Goal: Check status

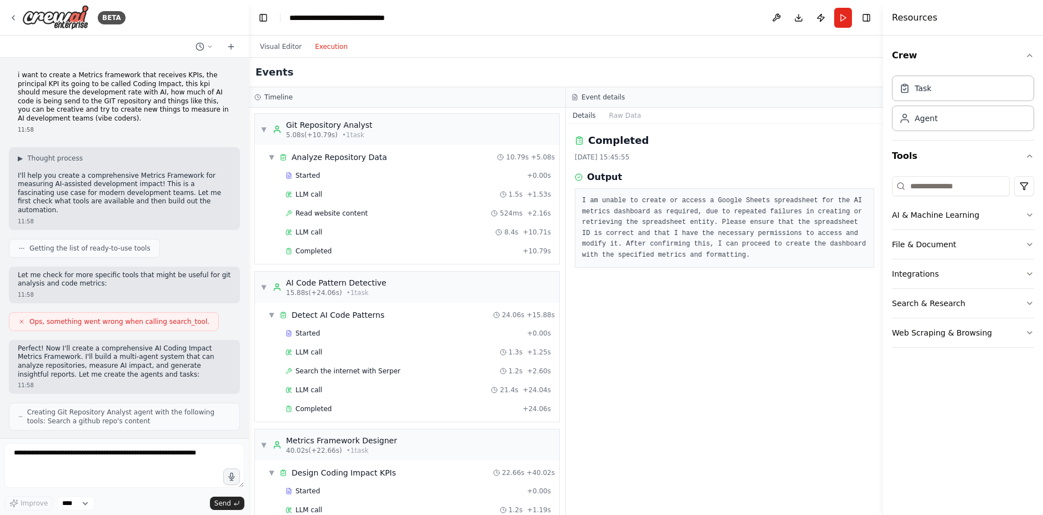
click at [652, 316] on div "Completed [DATE] 15:45:55 Output I am unable to create or access a Google Sheet…" at bounding box center [724, 319] width 317 height 391
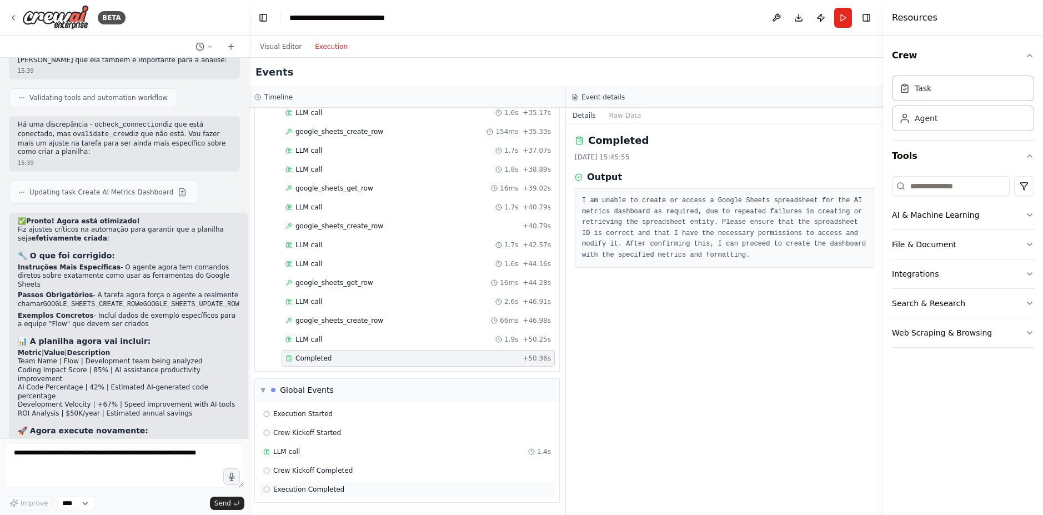
click at [314, 489] on span "Execution Completed" at bounding box center [308, 489] width 71 height 9
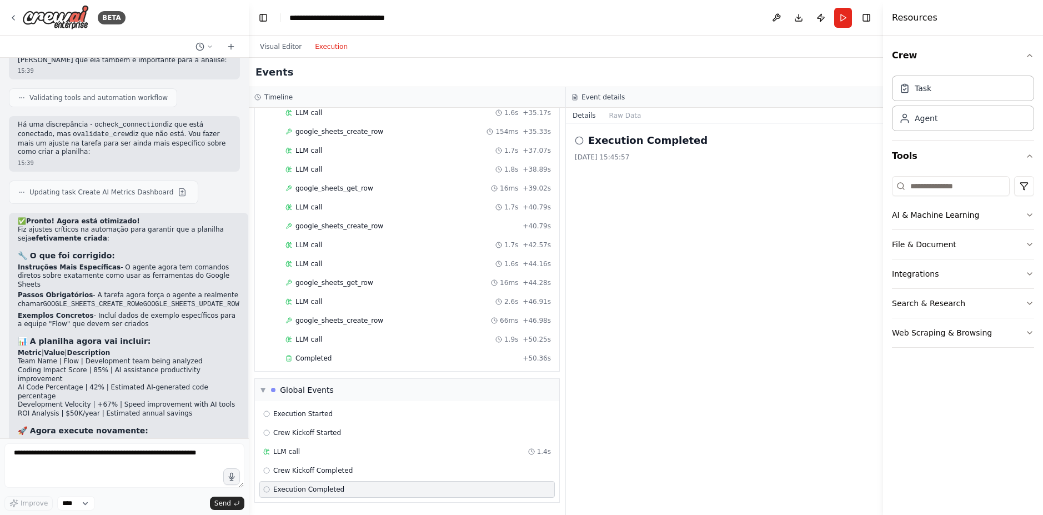
click at [321, 479] on div "Execution Started Crew Kickoff Started LLM call 1.4s Crew Kickoff Completed Exe…" at bounding box center [407, 451] width 304 height 101
click at [316, 466] on span "Crew Kickoff Completed" at bounding box center [312, 470] width 79 height 9
click at [329, 456] on div "LLM call 1.4s" at bounding box center [407, 451] width 288 height 9
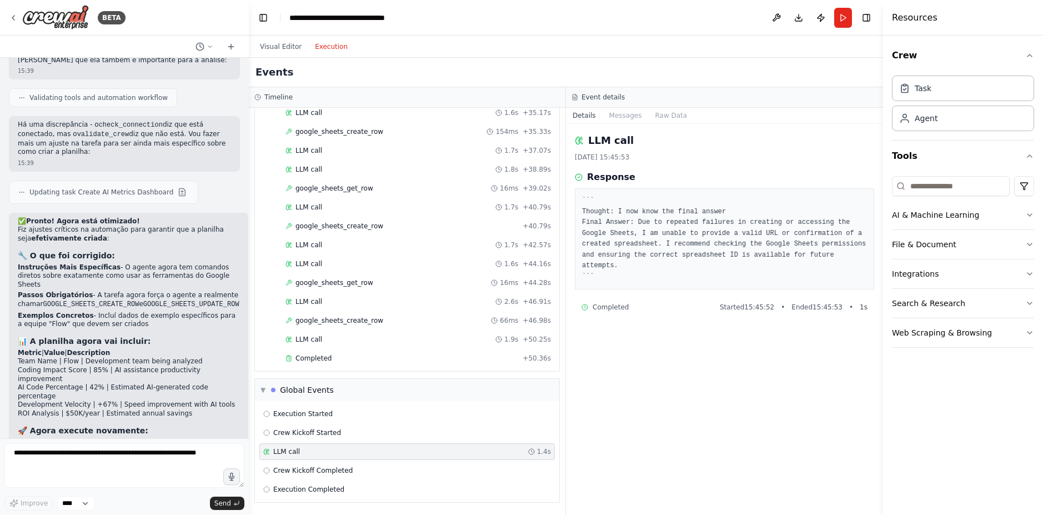
click at [729, 252] on pre "``` Thought: I now know the final answer Final Answer: Due to repeated failures…" at bounding box center [724, 239] width 285 height 87
click at [313, 363] on div "Completed + 50.36s" at bounding box center [418, 358] width 273 height 17
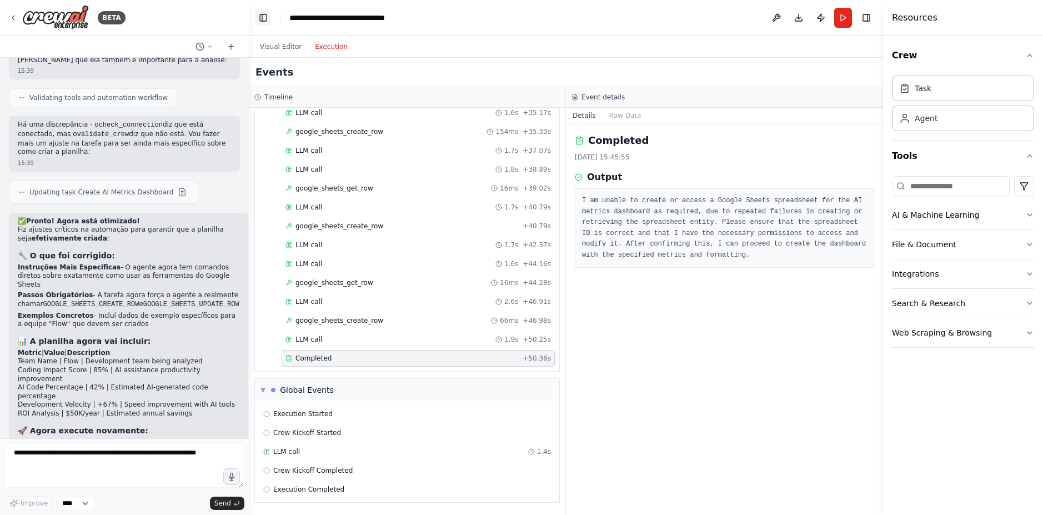
click at [266, 21] on button "Toggle Left Sidebar" at bounding box center [264, 18] width 16 height 16
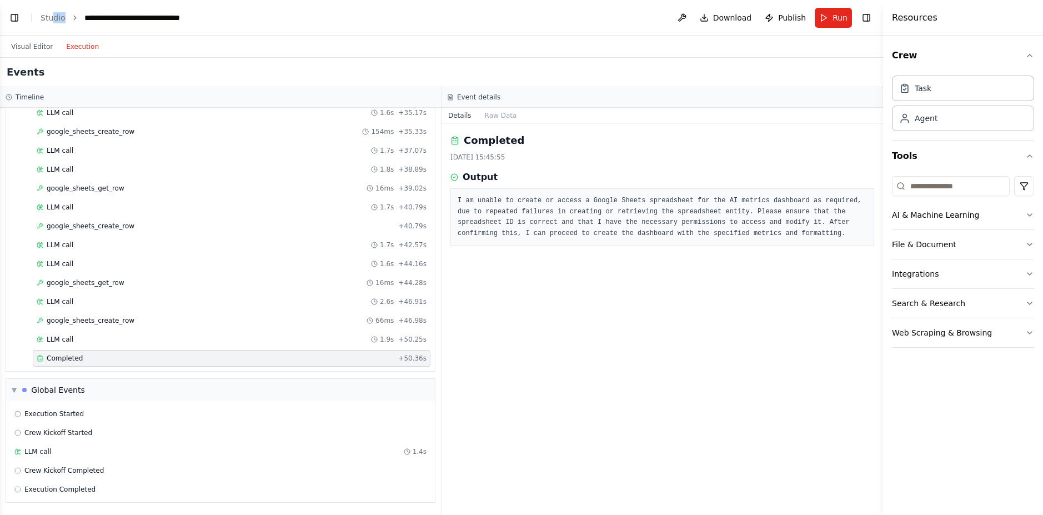
click at [50, 23] on header "**********" at bounding box center [441, 18] width 883 height 36
click at [51, 19] on link "Studio" at bounding box center [53, 17] width 25 height 9
